Goal: Navigation & Orientation: Find specific page/section

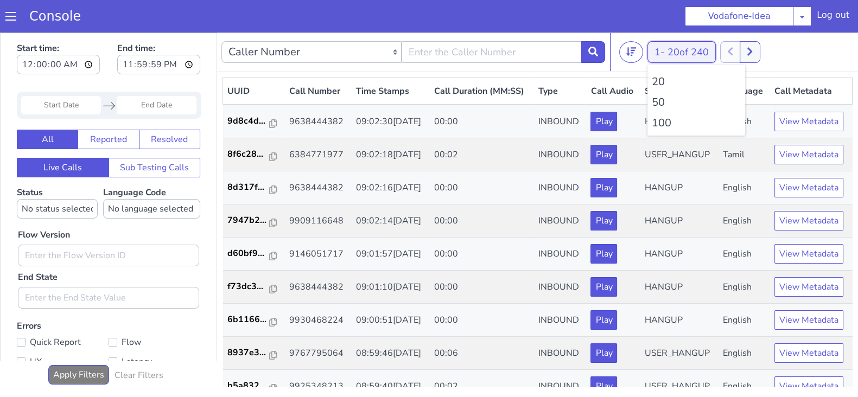
click at [660, 50] on button "1 - 20 of 240" at bounding box center [682, 52] width 68 height 22
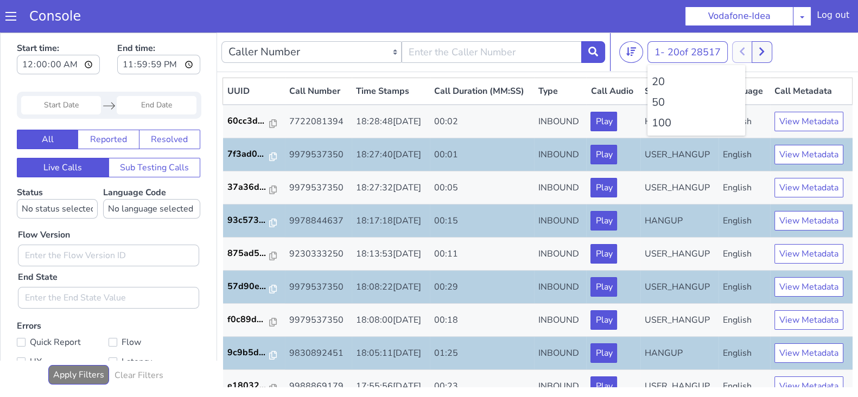
click at [663, 125] on li "100" at bounding box center [696, 123] width 89 height 16
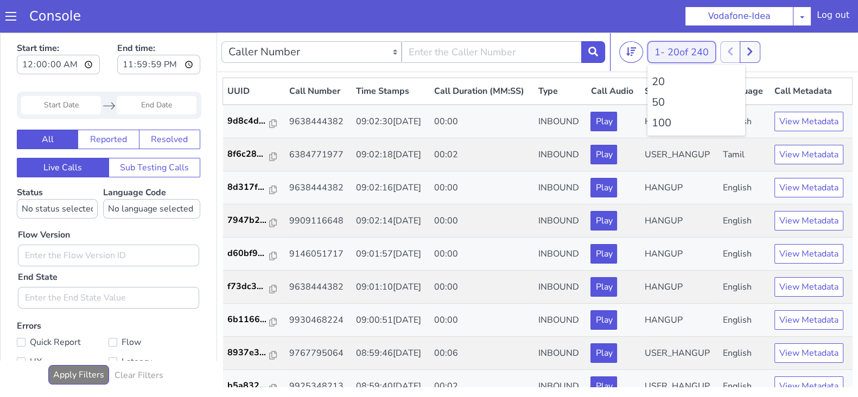
click at [673, 52] on span "20 of 240" at bounding box center [688, 52] width 41 height 13
click at [662, 123] on li "100" at bounding box center [696, 123] width 89 height 16
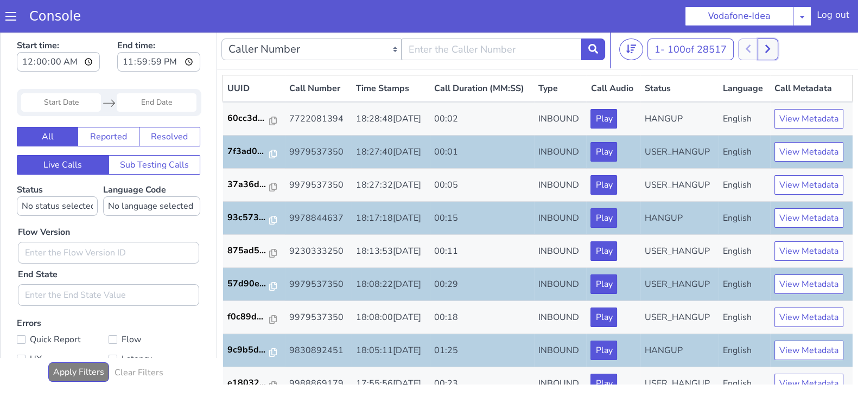
click at [770, 46] on icon at bounding box center [767, 49] width 5 height 8
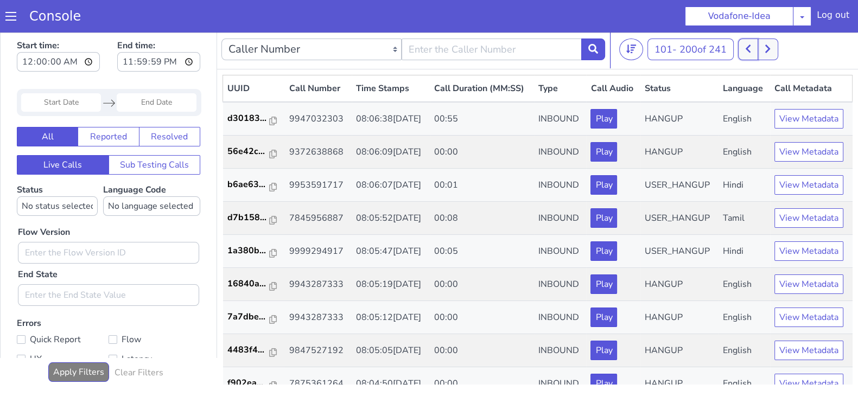
click at [755, 51] on button at bounding box center [748, 50] width 20 height 22
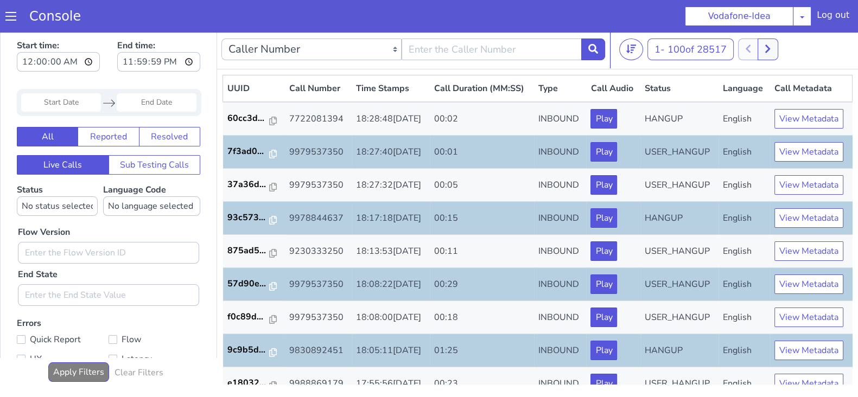
scroll to position [377, 0]
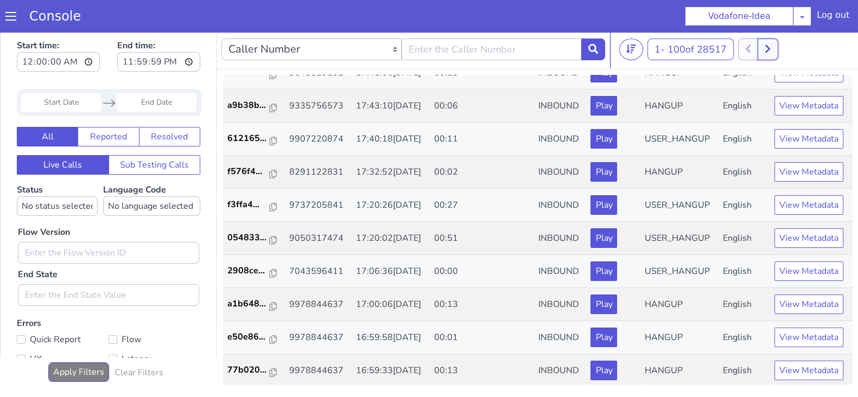
click at [770, 46] on icon at bounding box center [767, 49] width 5 height 8
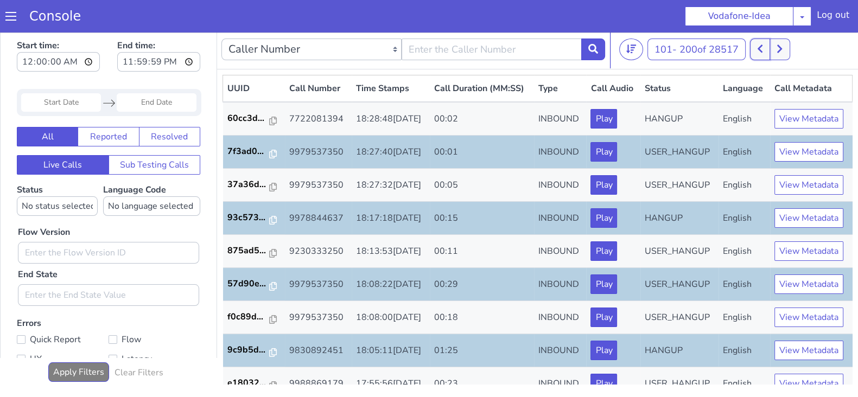
click at [752, 52] on button at bounding box center [760, 50] width 20 height 22
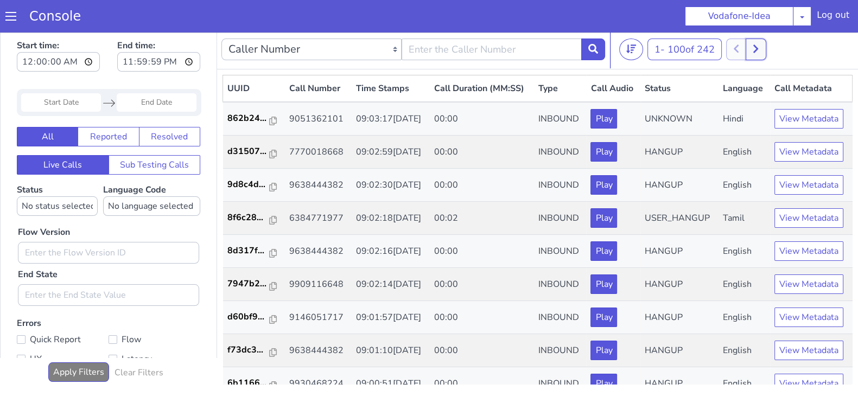
click at [755, 53] on button at bounding box center [756, 50] width 20 height 22
click at [747, 52] on button at bounding box center [748, 50] width 20 height 22
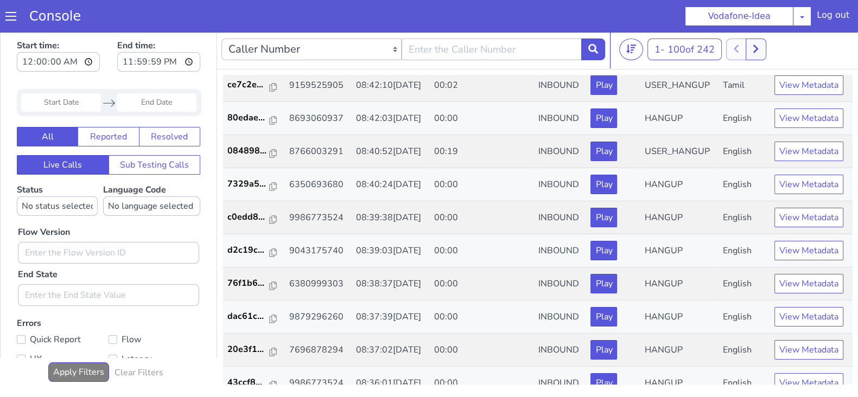
scroll to position [1914, 0]
